Goal: Information Seeking & Learning: Learn about a topic

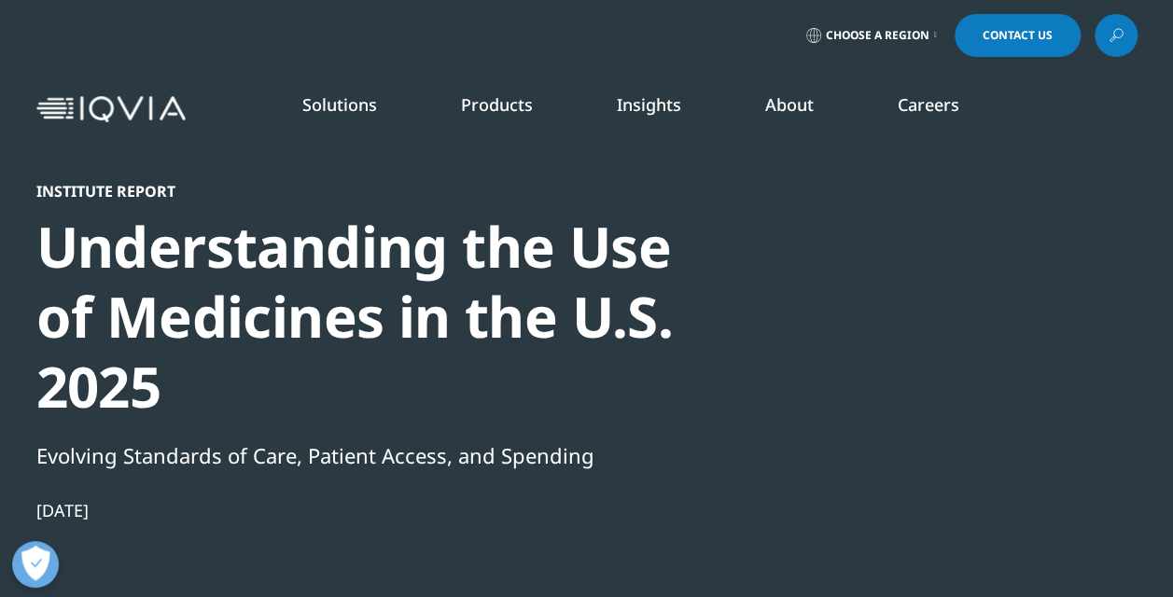
click at [643, 105] on link "Insights" at bounding box center [649, 104] width 64 height 22
click at [361, 360] on link "SEE LATEST REPORTS" at bounding box center [392, 361] width 224 height 16
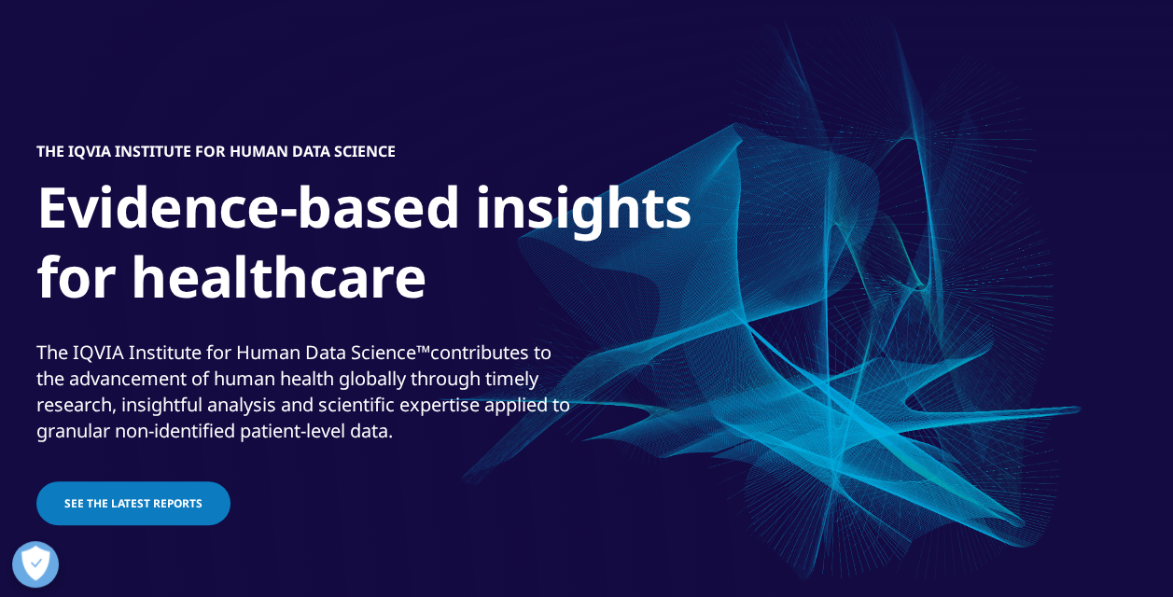
scroll to position [160, 0]
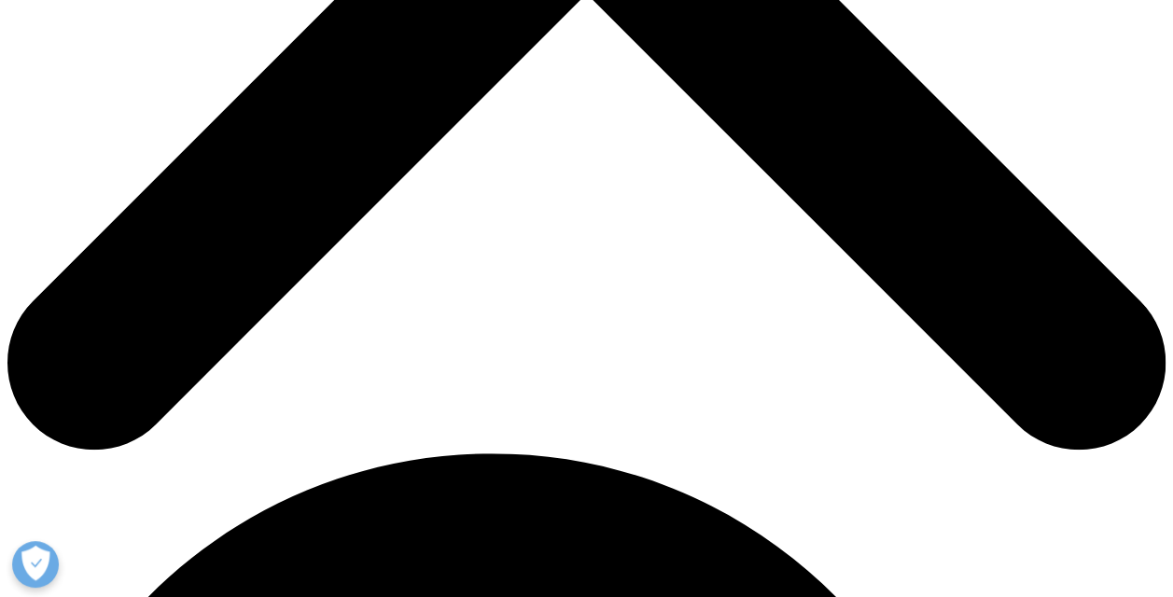
scroll to position [797, 0]
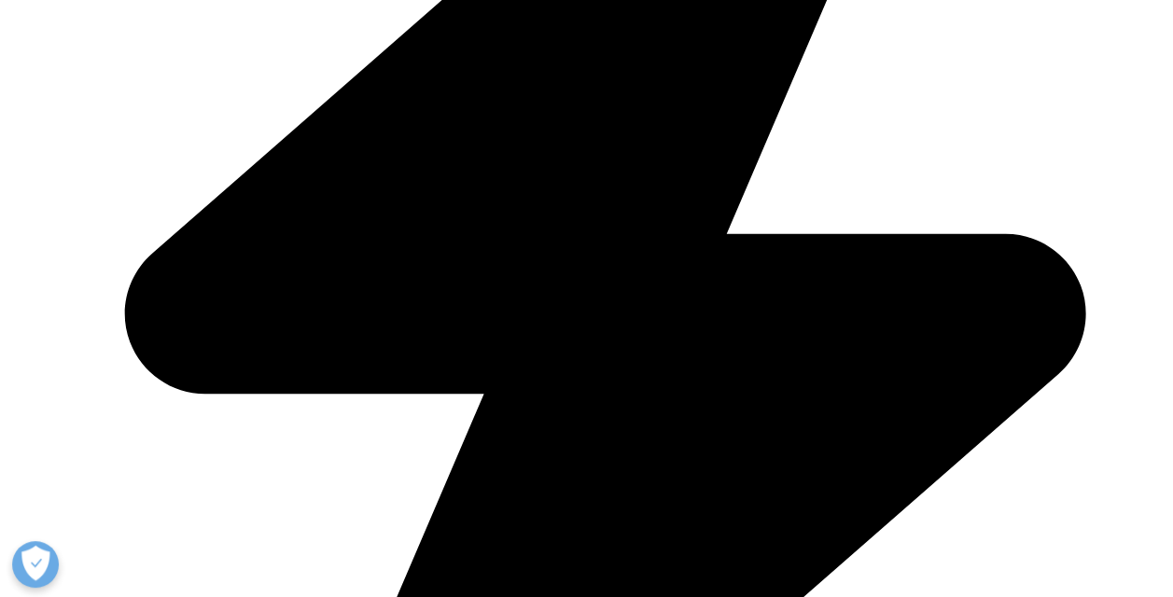
drag, startPoint x: 851, startPoint y: 235, endPoint x: 619, endPoint y: 313, distance: 245.0
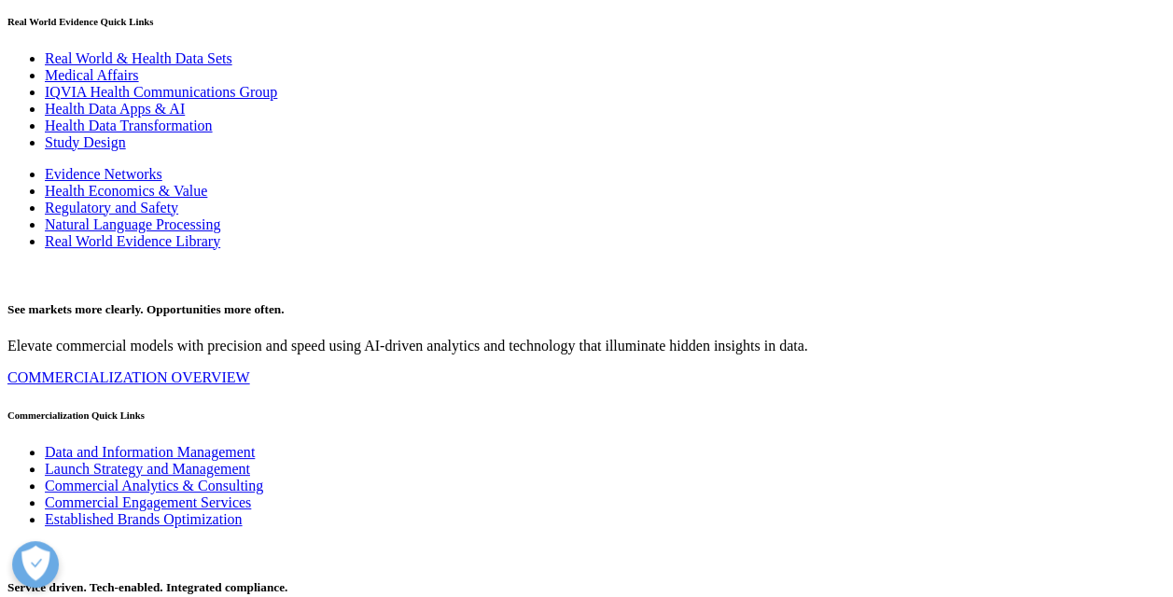
scroll to position [9776, 0]
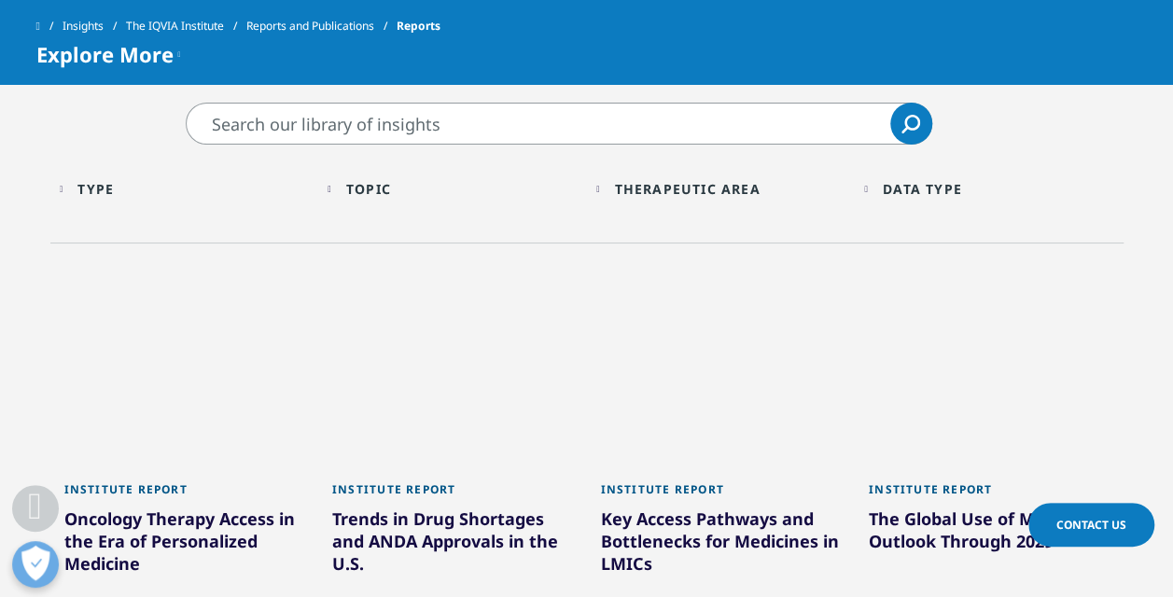
scroll to position [874, 0]
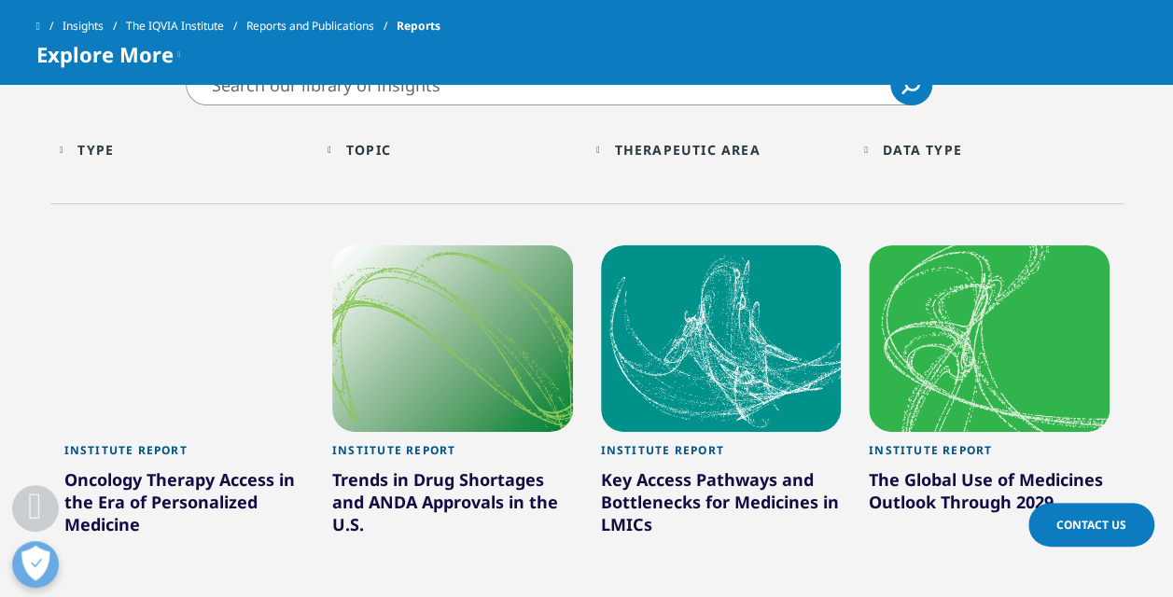
click at [362, 149] on div "Topic" at bounding box center [368, 150] width 45 height 18
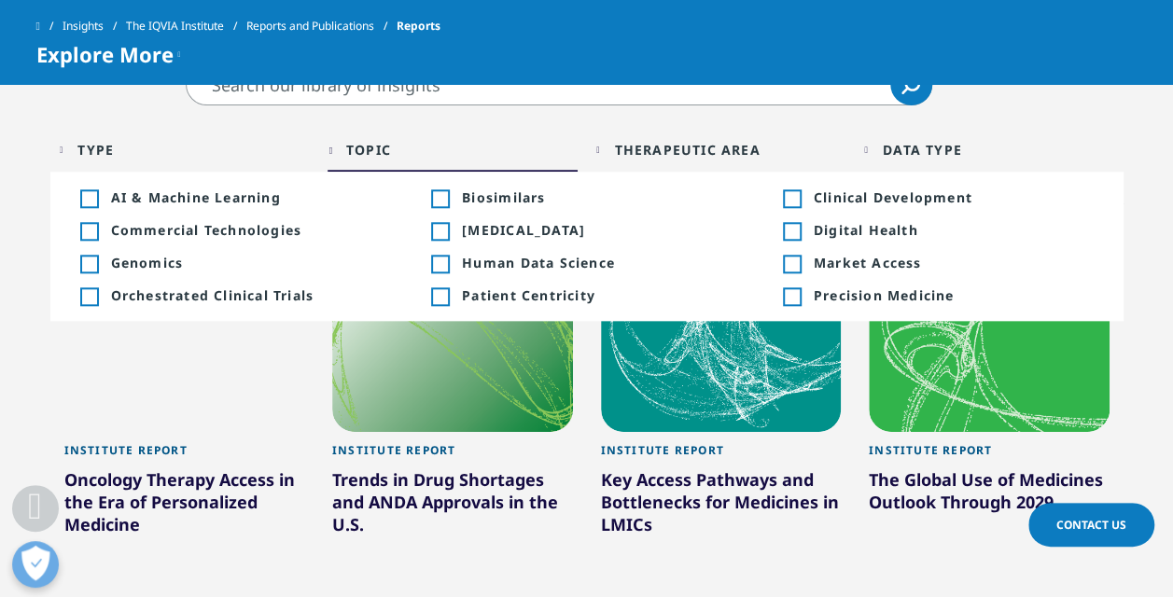
click at [103, 146] on div "Type" at bounding box center [95, 150] width 36 height 18
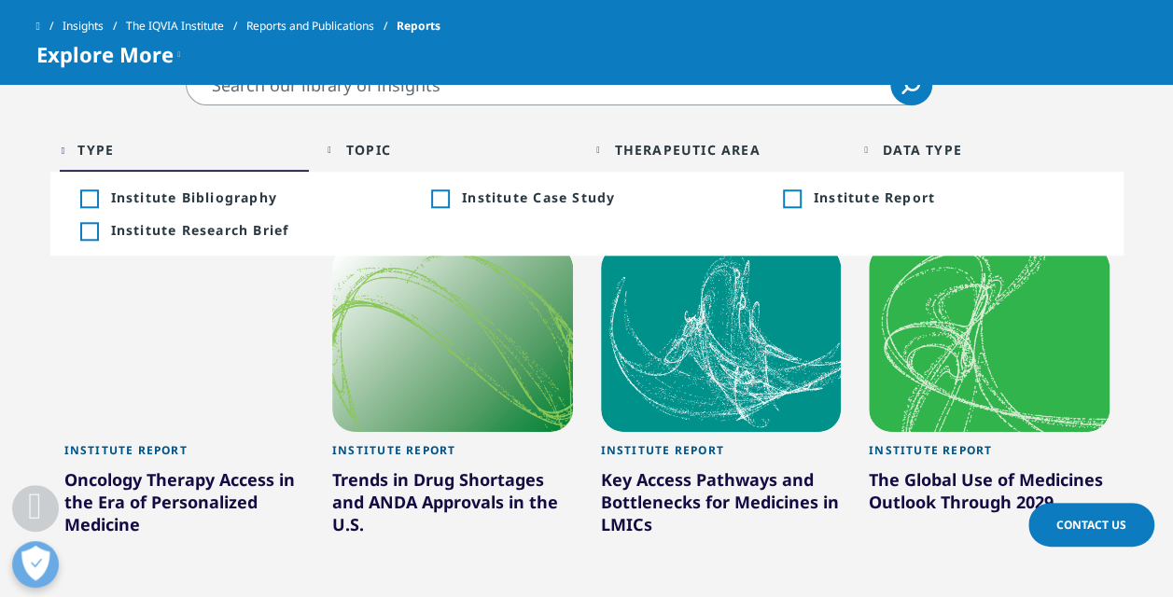
click at [378, 150] on div "Topic" at bounding box center [368, 150] width 45 height 18
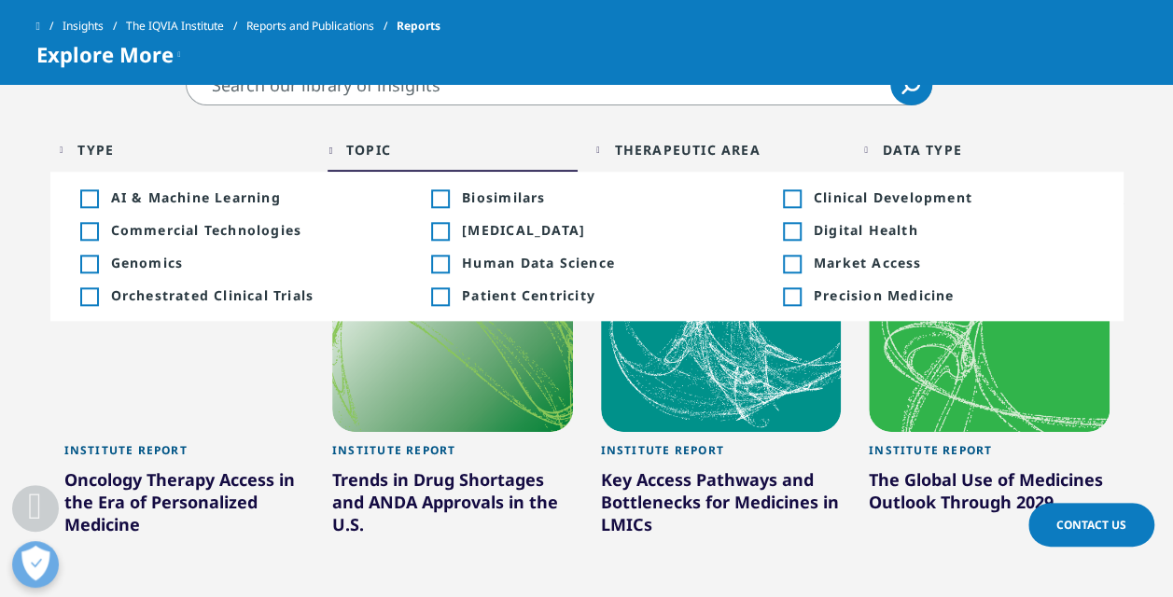
click at [791, 264] on div "Toggle" at bounding box center [791, 264] width 17 height 17
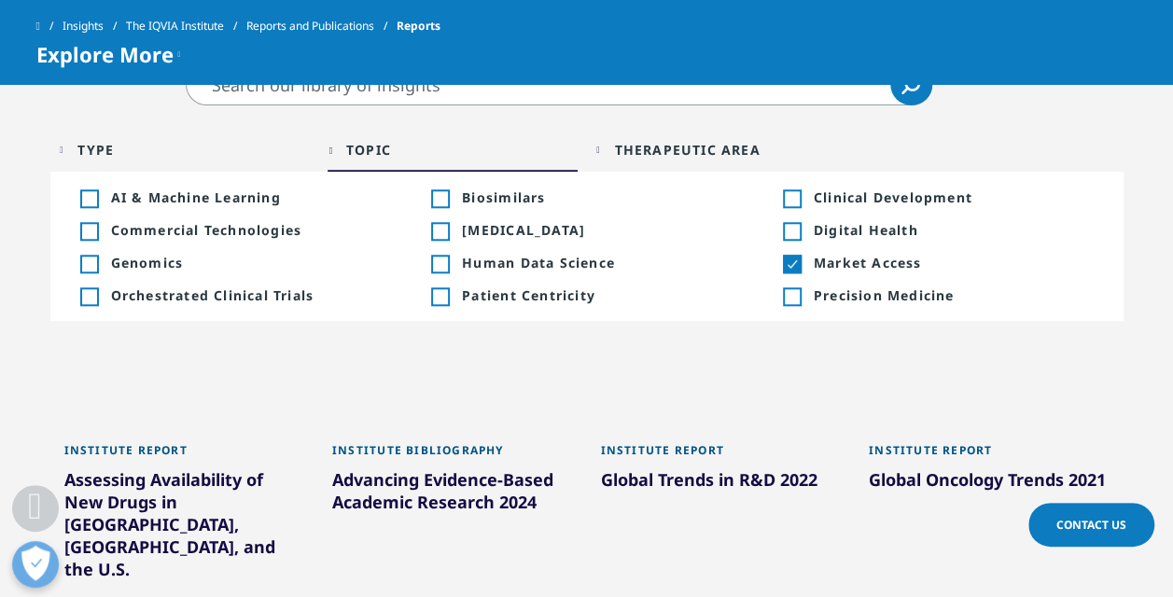
click at [1139, 210] on section "Clear Search Loading Type Loading Clear Or/And Operator Toggle Institute Biblio…" at bounding box center [586, 575] width 1173 height 1024
